Goal: Task Accomplishment & Management: Complete application form

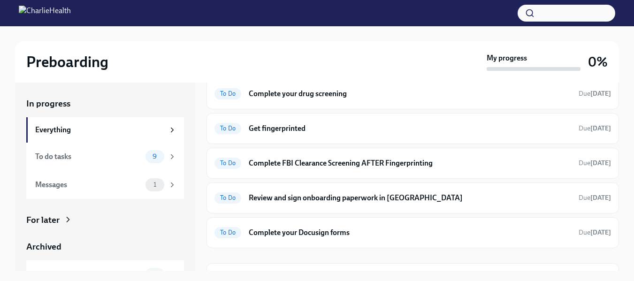
scroll to position [238, 0]
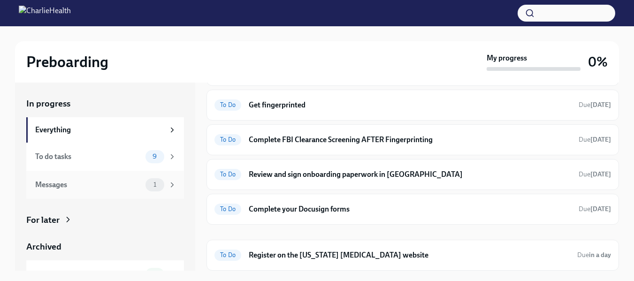
click at [127, 180] on div "Messages" at bounding box center [88, 185] width 107 height 10
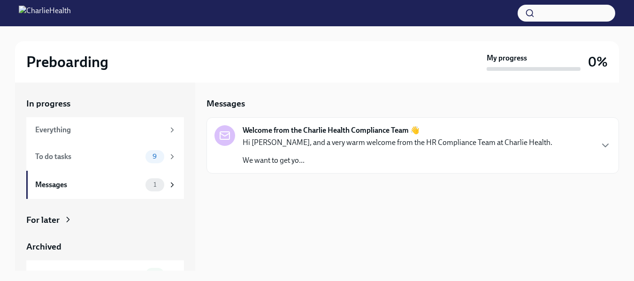
click at [283, 146] on p "Hi Kadian, and a very warm welcome from the HR Compliance Team at Charlie Healt…" at bounding box center [398, 143] width 310 height 10
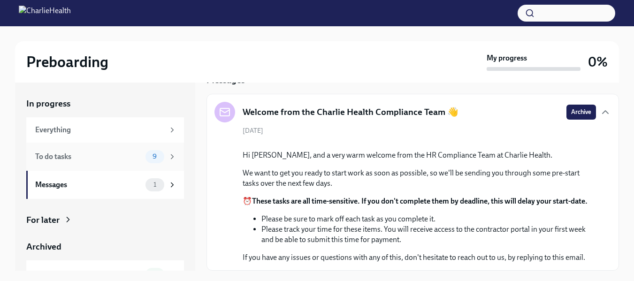
click at [101, 156] on div "To do tasks" at bounding box center [88, 157] width 107 height 10
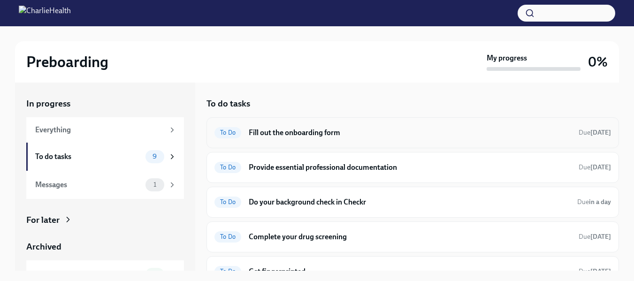
click at [452, 145] on div "To Do Fill out the onboarding form Due tomorrow" at bounding box center [413, 132] width 413 height 31
click at [296, 135] on h6 "Fill out the onboarding form" at bounding box center [410, 133] width 322 height 10
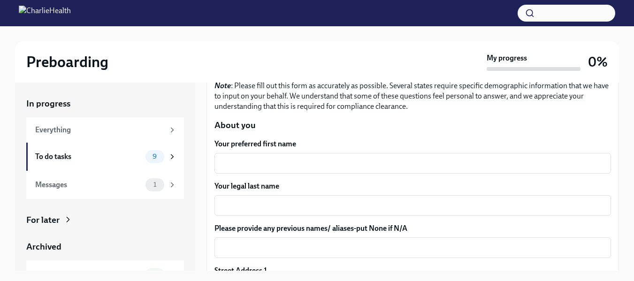
scroll to position [115, 0]
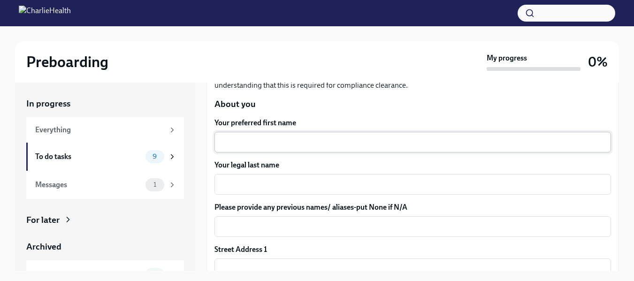
click at [560, 145] on textarea "Your preferred first name" at bounding box center [412, 142] width 385 height 11
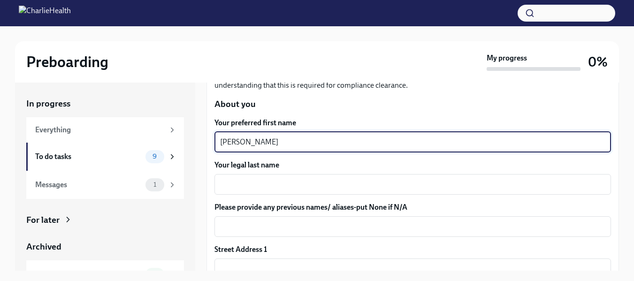
type textarea "Kadian"
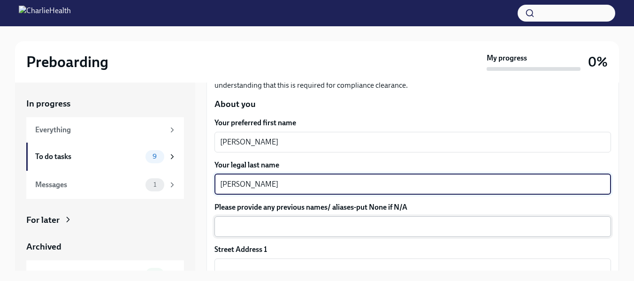
type textarea "Simpson"
click at [564, 223] on textarea "Please provide any previous names/ aliases-put None if N/A" at bounding box center [412, 226] width 385 height 11
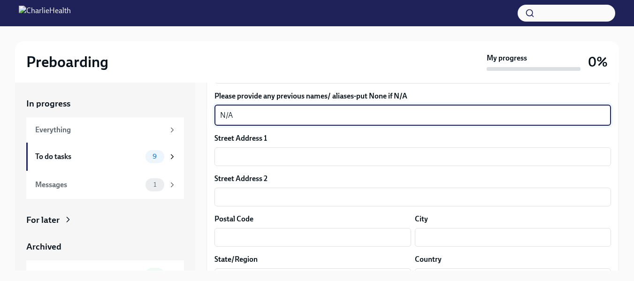
scroll to position [247, 0]
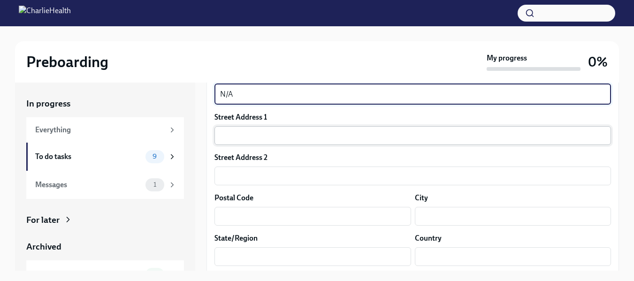
type textarea "N/A"
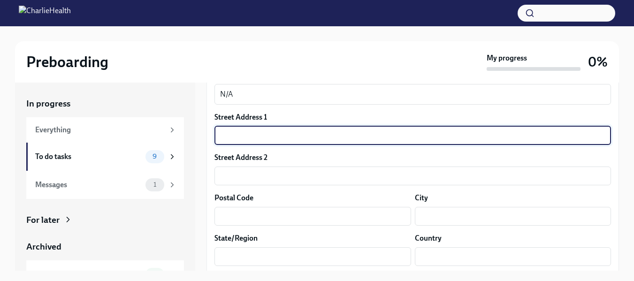
click at [506, 137] on input "text" at bounding box center [413, 135] width 397 height 19
type input "5229 City Walk Dr"
type input "30518"
type input "Buford"
type input "GA"
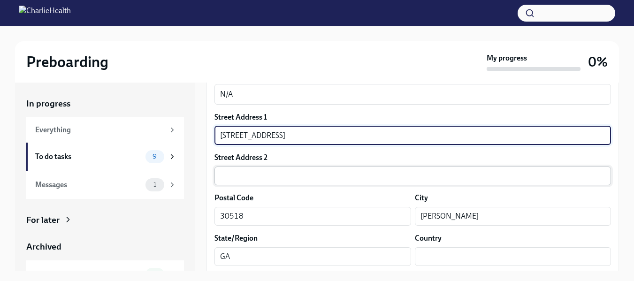
type input "US"
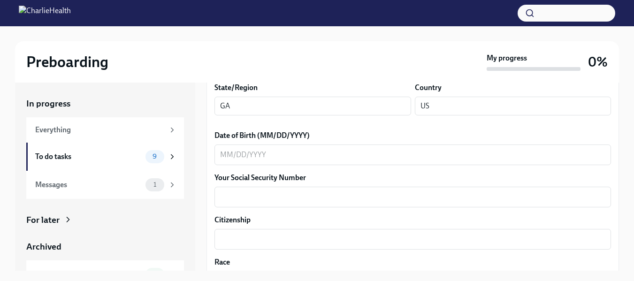
scroll to position [407, 0]
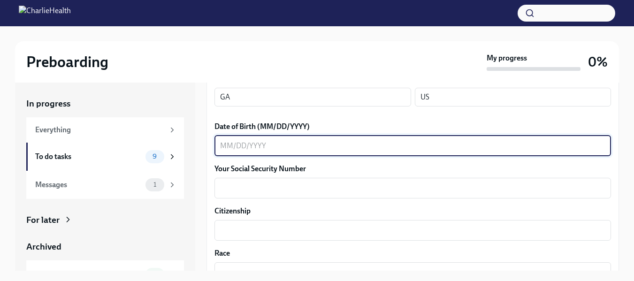
click at [485, 144] on textarea "Date of Birth (MM/DD/YYYY)" at bounding box center [412, 145] width 385 height 11
type textarea "05/071987"
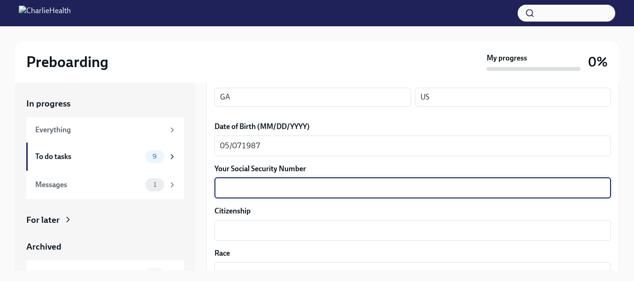
click at [492, 183] on textarea "Your Social Security Number" at bounding box center [412, 188] width 385 height 11
type textarea "498-31-3030"
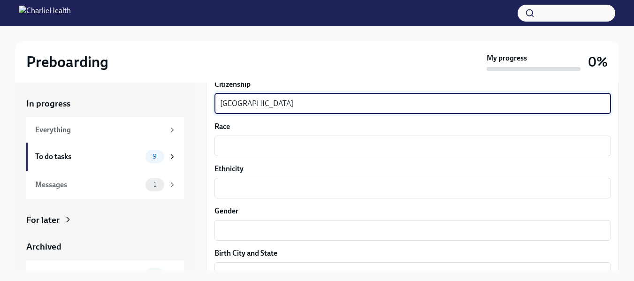
scroll to position [530, 0]
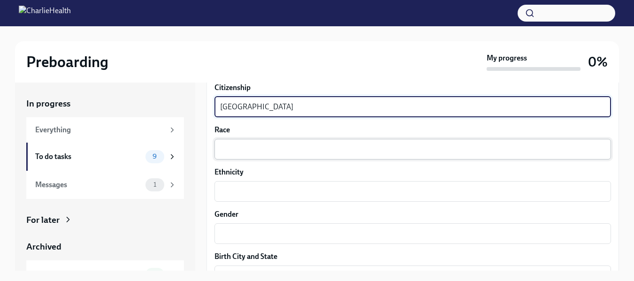
type textarea "United States"
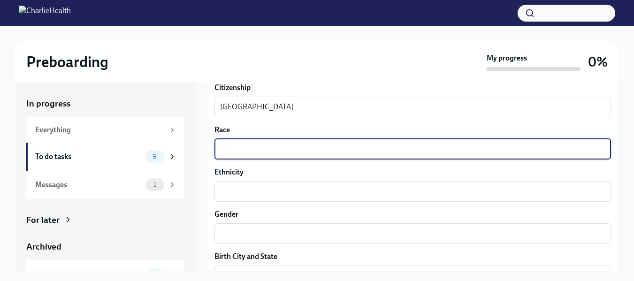
click at [543, 146] on textarea "Race" at bounding box center [412, 149] width 385 height 11
type textarea "Black"
click at [498, 230] on textarea "Gender" at bounding box center [412, 233] width 385 height 11
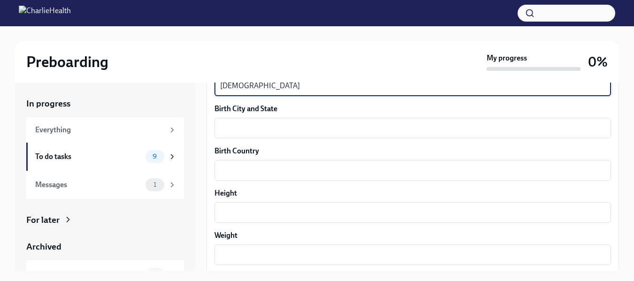
scroll to position [668, 0]
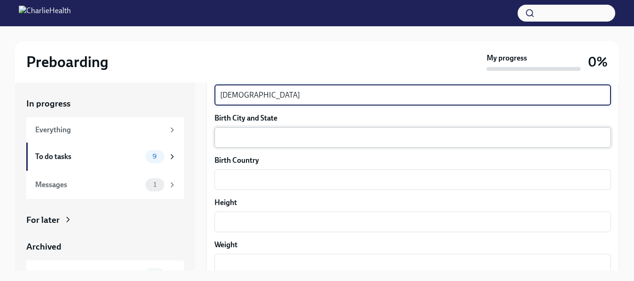
type textarea "Female"
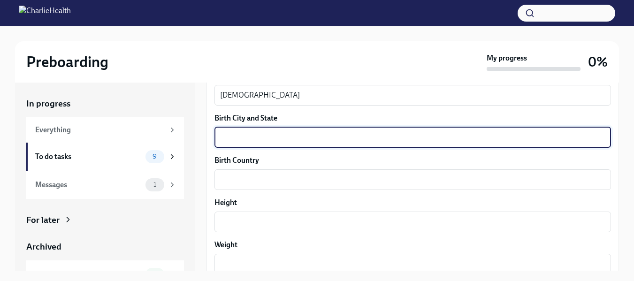
click at [509, 140] on textarea "Birth City and State" at bounding box center [412, 137] width 385 height 11
type textarea "Kingston, Jamaica"
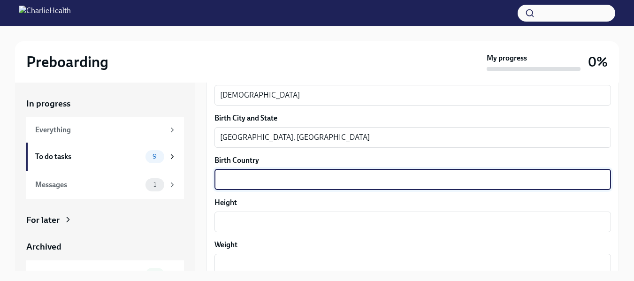
click at [454, 184] on textarea "Birth Country" at bounding box center [412, 179] width 385 height 11
type textarea "Jamaica"
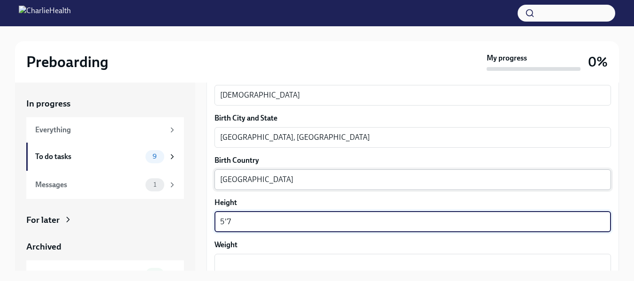
type textarea "5'7"
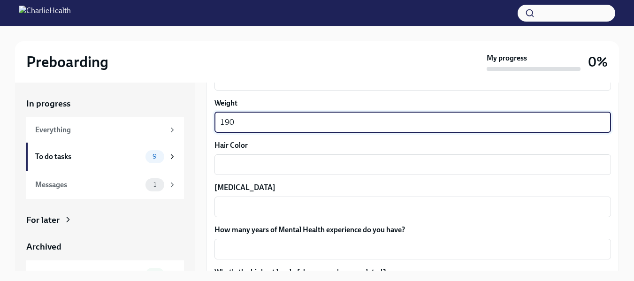
scroll to position [816, 0]
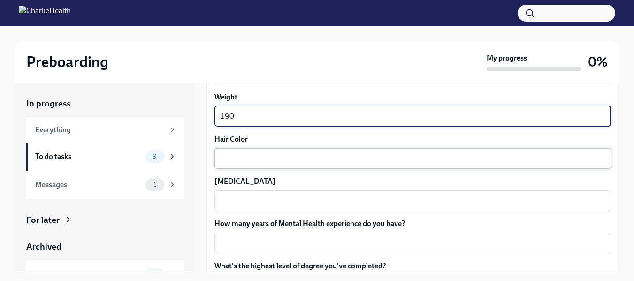
type textarea "190"
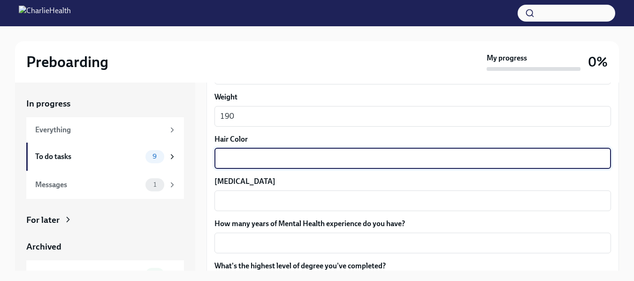
click at [532, 157] on textarea "Hair Color" at bounding box center [412, 158] width 385 height 11
type textarea "Black"
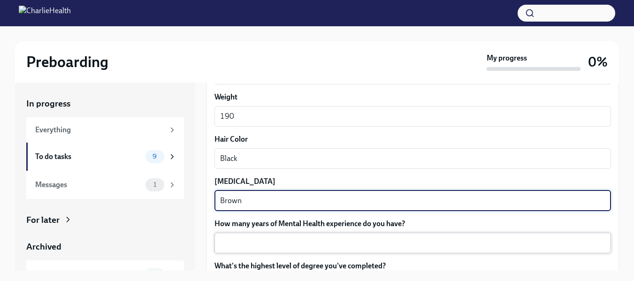
type textarea "Brown"
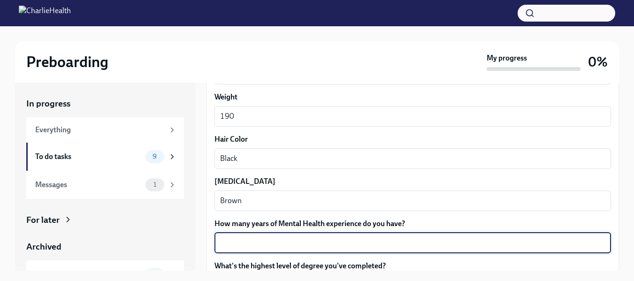
click at [498, 242] on textarea "How many years of Mental Health experience do you have?" at bounding box center [412, 243] width 385 height 11
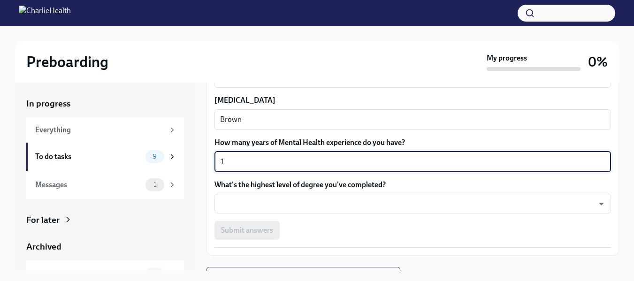
scroll to position [913, 0]
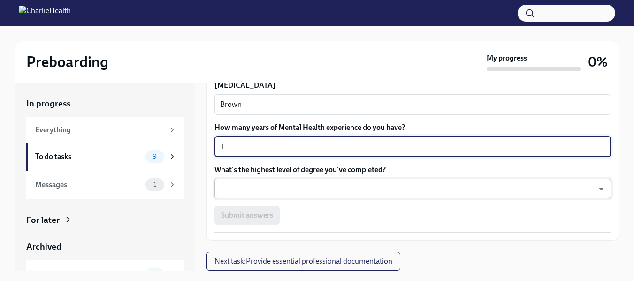
type textarea "1"
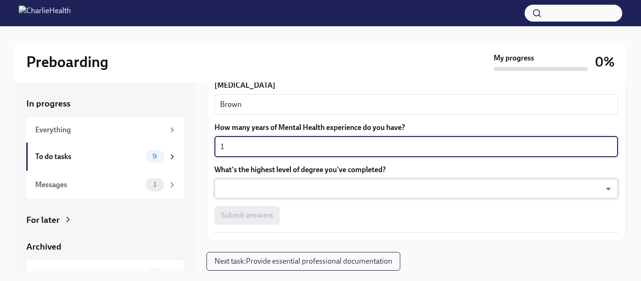
click at [543, 191] on body "Preboarding My progress 0% In progress Everything To do tasks 9 Messages 1 For …" at bounding box center [320, 148] width 641 height 297
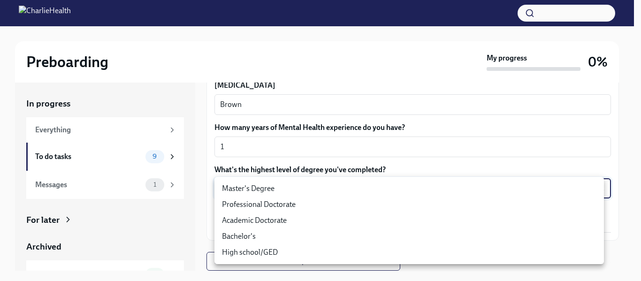
click at [532, 191] on li "Master's Degree" at bounding box center [410, 189] width 390 height 16
type input "2vBr-ghkD"
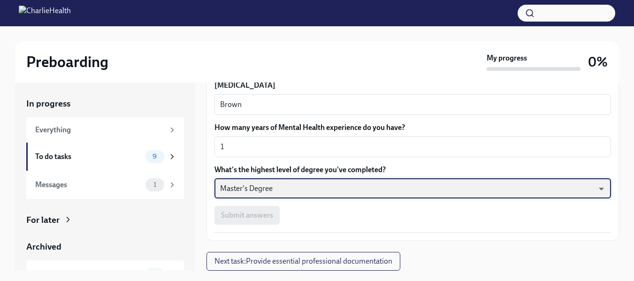
scroll to position [16, 0]
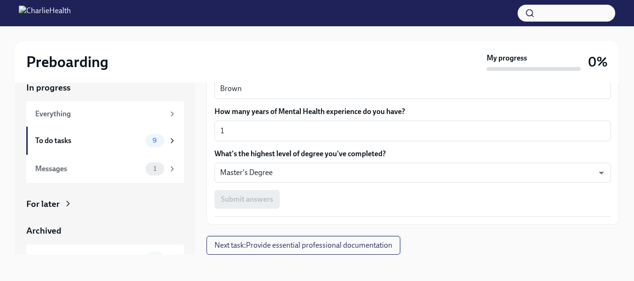
click at [389, 251] on button "Next task : Provide essential professional documentation" at bounding box center [304, 245] width 194 height 19
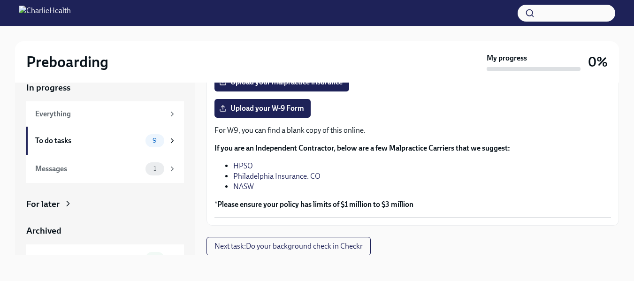
scroll to position [236, 0]
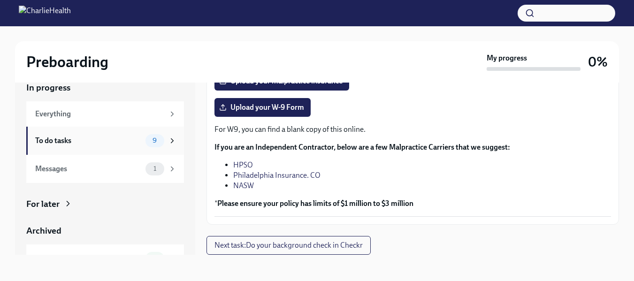
click at [64, 141] on div "To do tasks" at bounding box center [88, 141] width 107 height 10
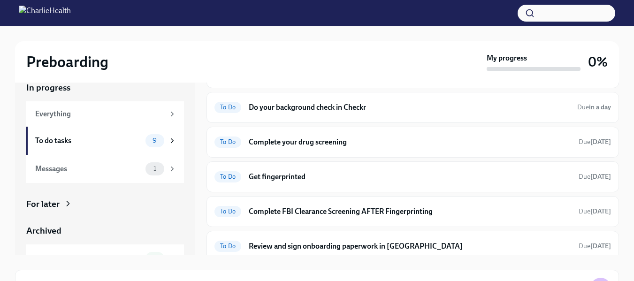
scroll to position [78, 0]
click at [519, 149] on div "To Do Complete your drug screening Due in 5 days" at bounding box center [413, 143] width 397 height 15
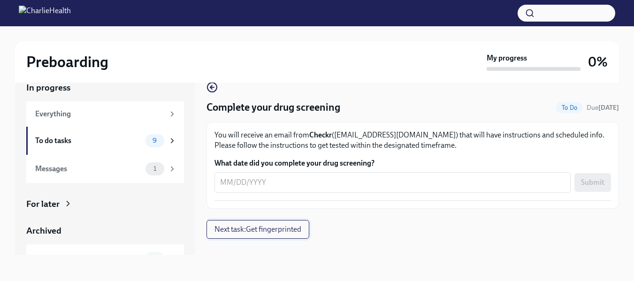
click at [295, 236] on button "Next task : Get fingerprinted" at bounding box center [258, 229] width 103 height 19
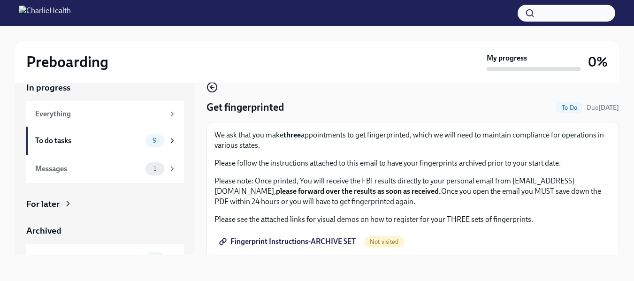
click at [210, 87] on icon "button" at bounding box center [211, 87] width 2 height 4
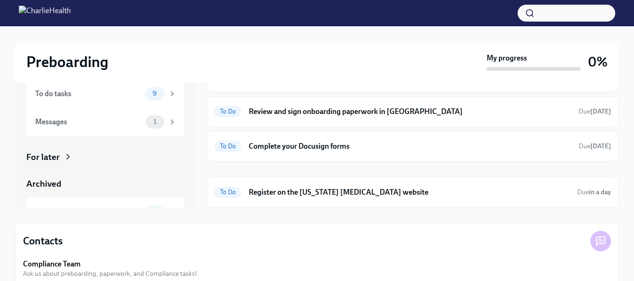
scroll to position [61, 0]
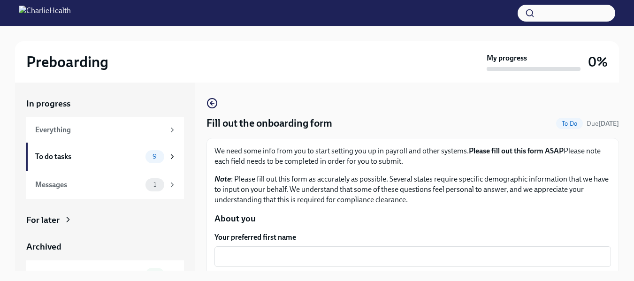
scroll to position [16, 0]
